Goal: Find contact information: Find contact information

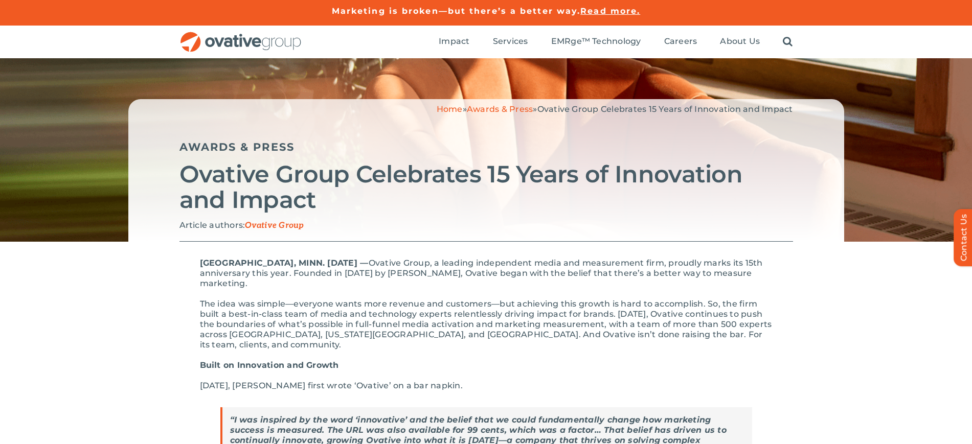
click at [214, 35] on img "OG_Full_horizontal_RGB" at bounding box center [240, 42] width 123 height 21
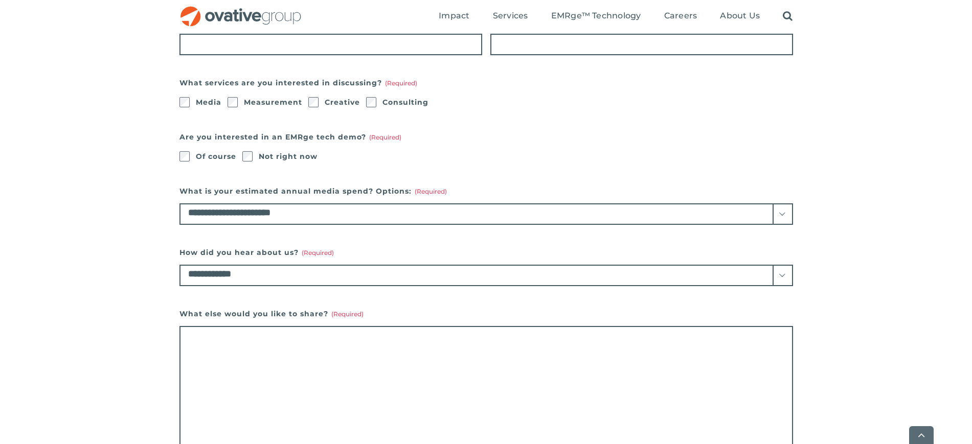
scroll to position [128, 0]
